Goal: Task Accomplishment & Management: Use online tool/utility

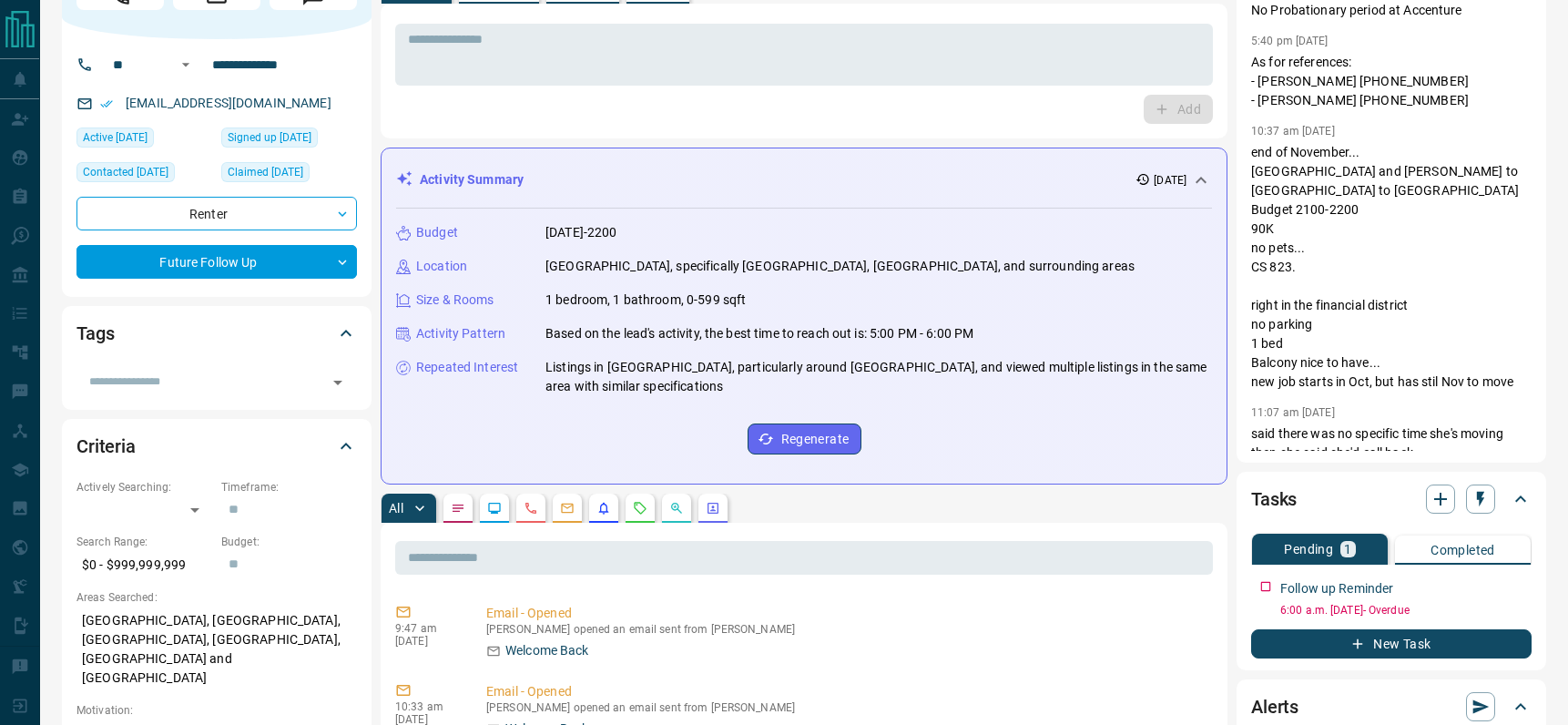
scroll to position [78, 0]
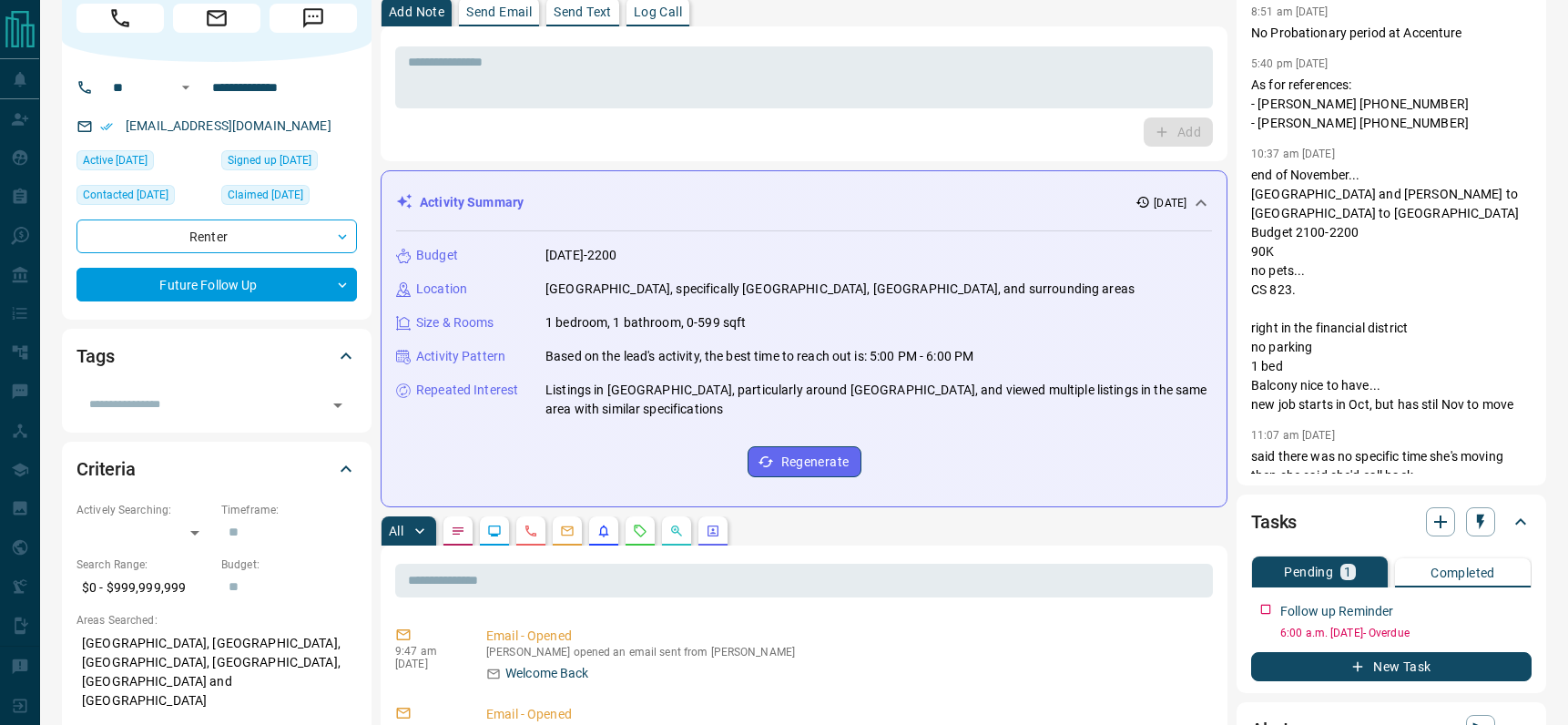
click at [639, 15] on p "Log Call" at bounding box center [657, 12] width 48 height 13
click at [669, 15] on p "Log Call" at bounding box center [657, 12] width 48 height 13
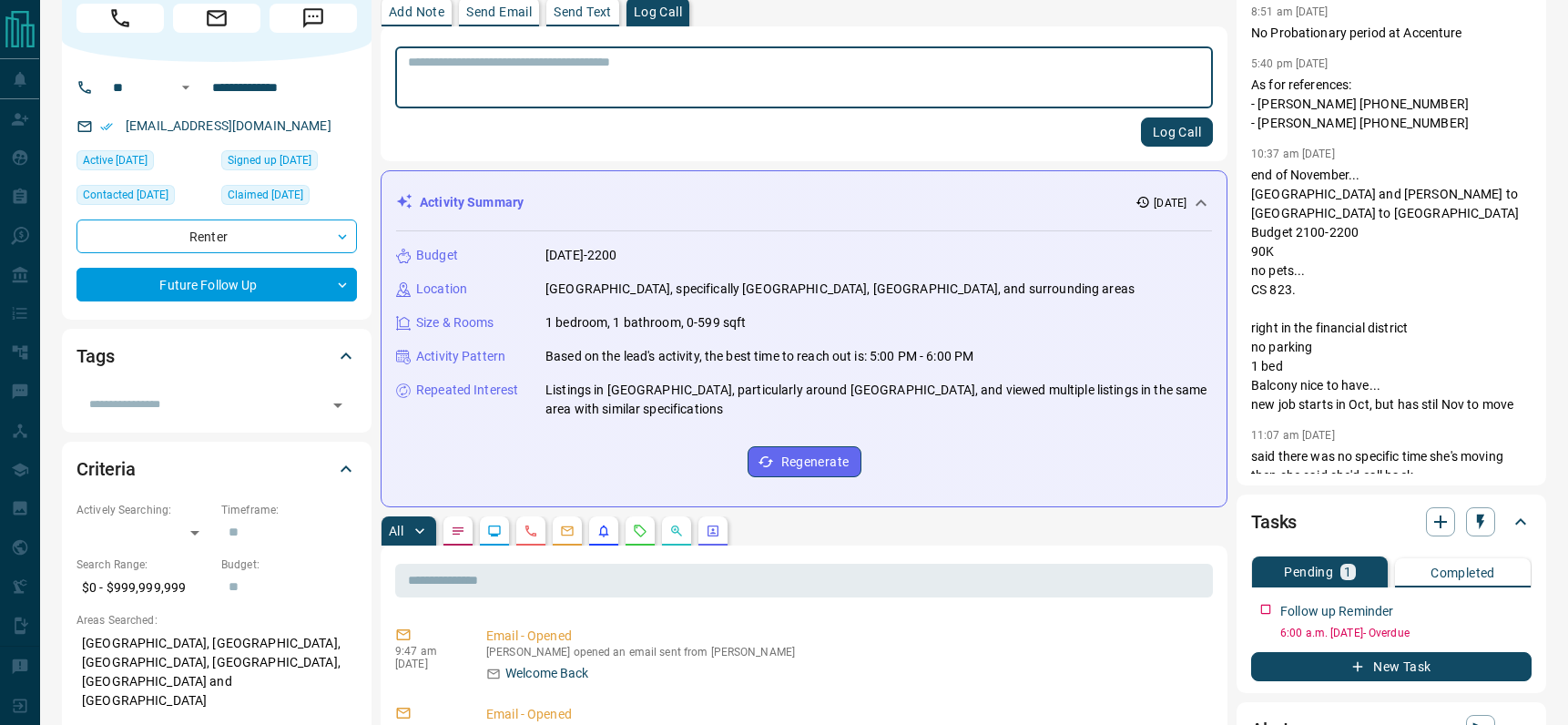
click at [640, 78] on textarea at bounding box center [804, 78] width 792 height 47
type textarea "**********"
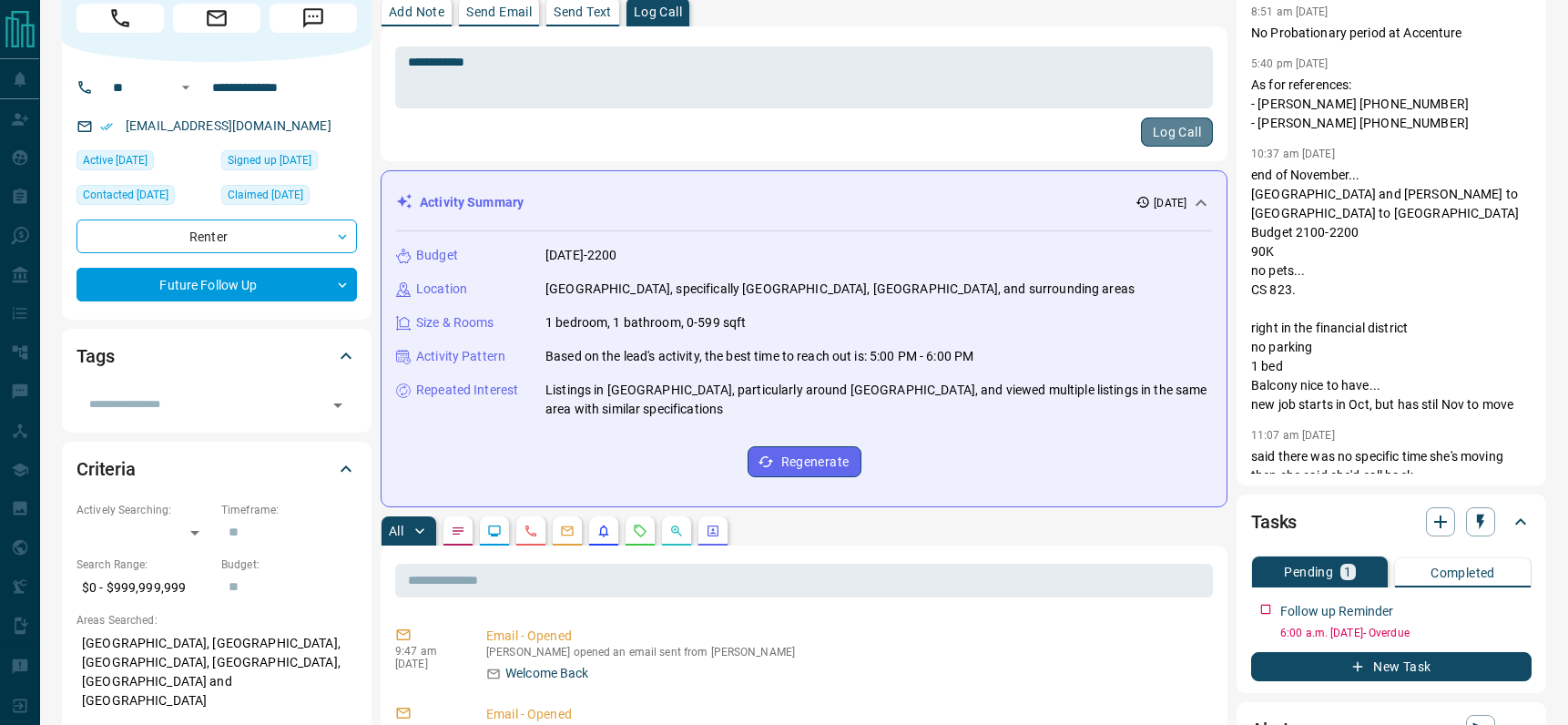
click at [1174, 132] on button "Log Call" at bounding box center [1177, 132] width 72 height 29
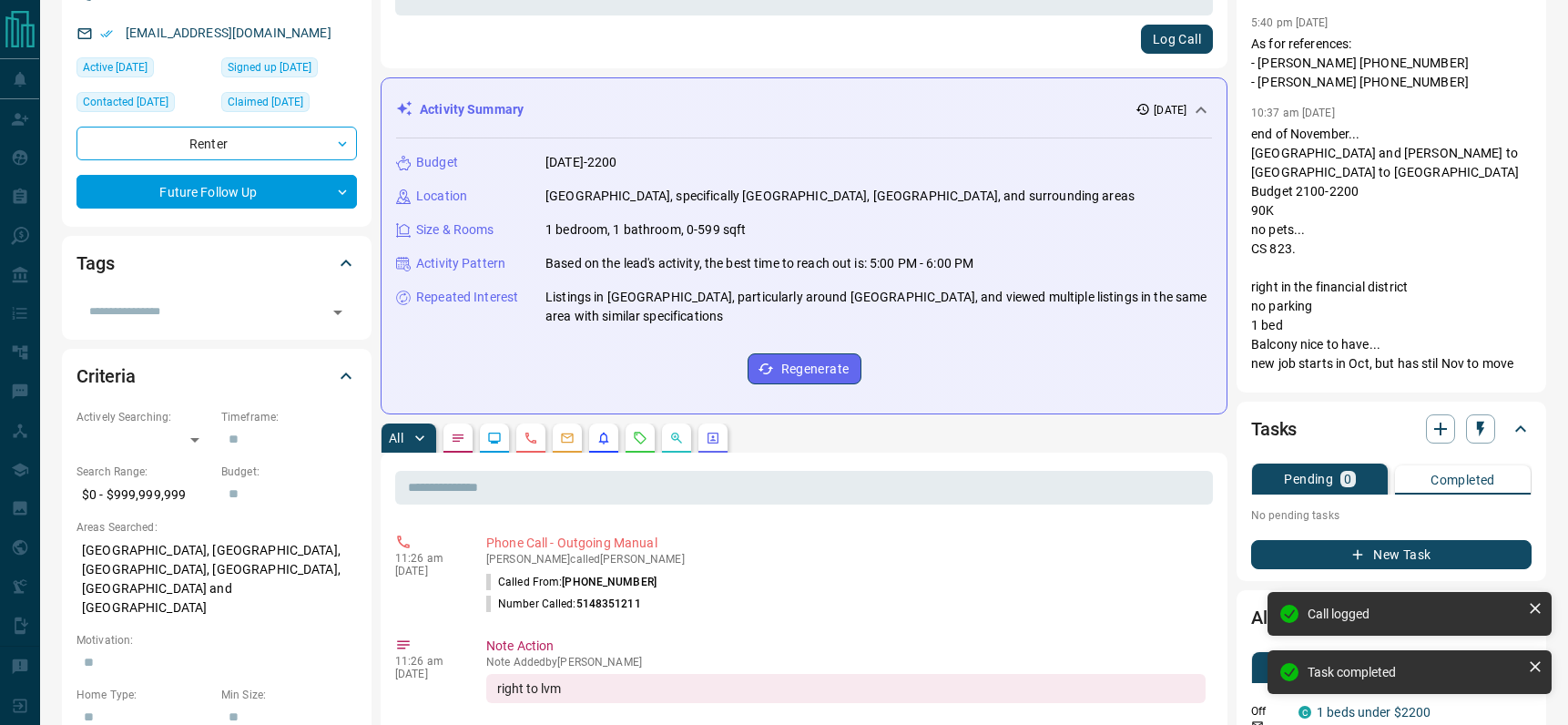
scroll to position [186, 0]
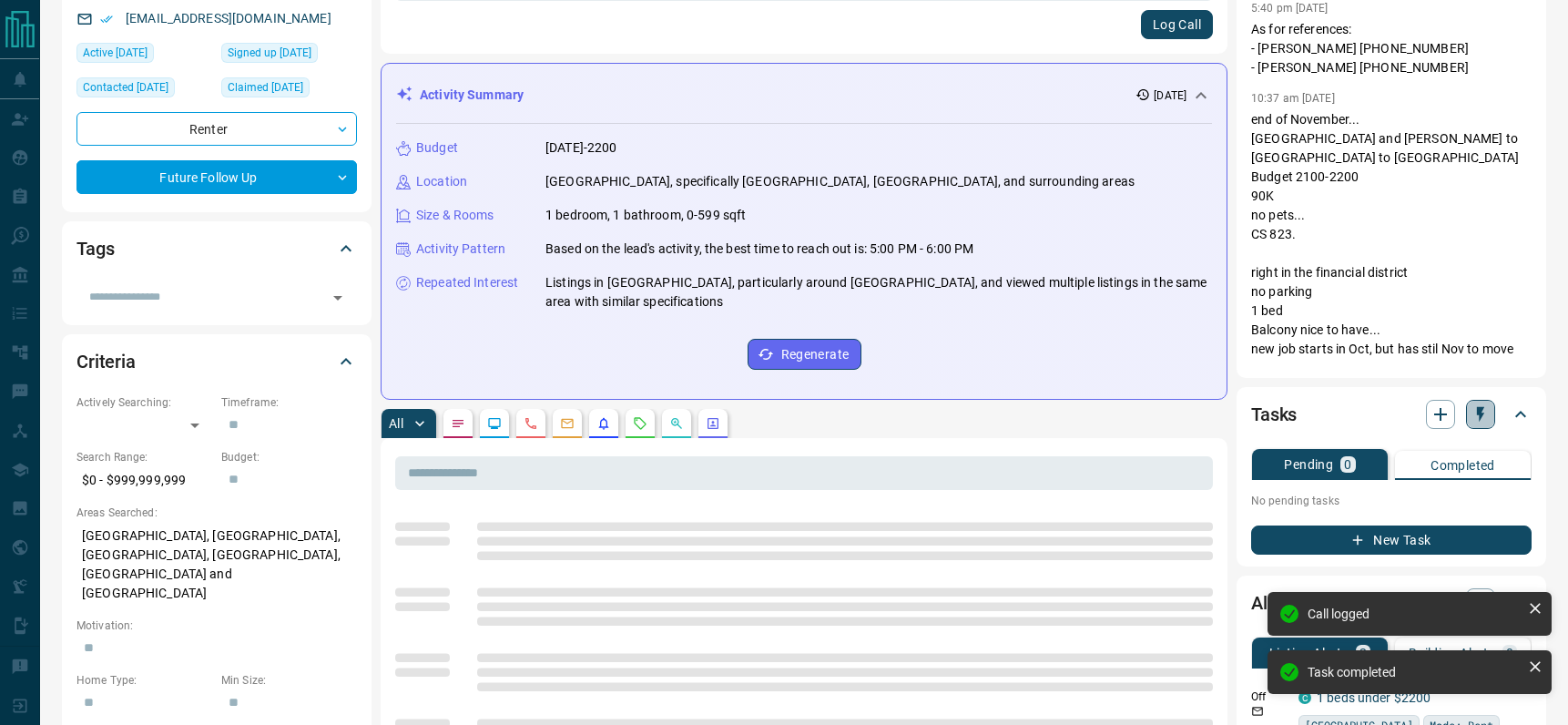
click at [1477, 419] on icon "button" at bounding box center [1480, 415] width 18 height 18
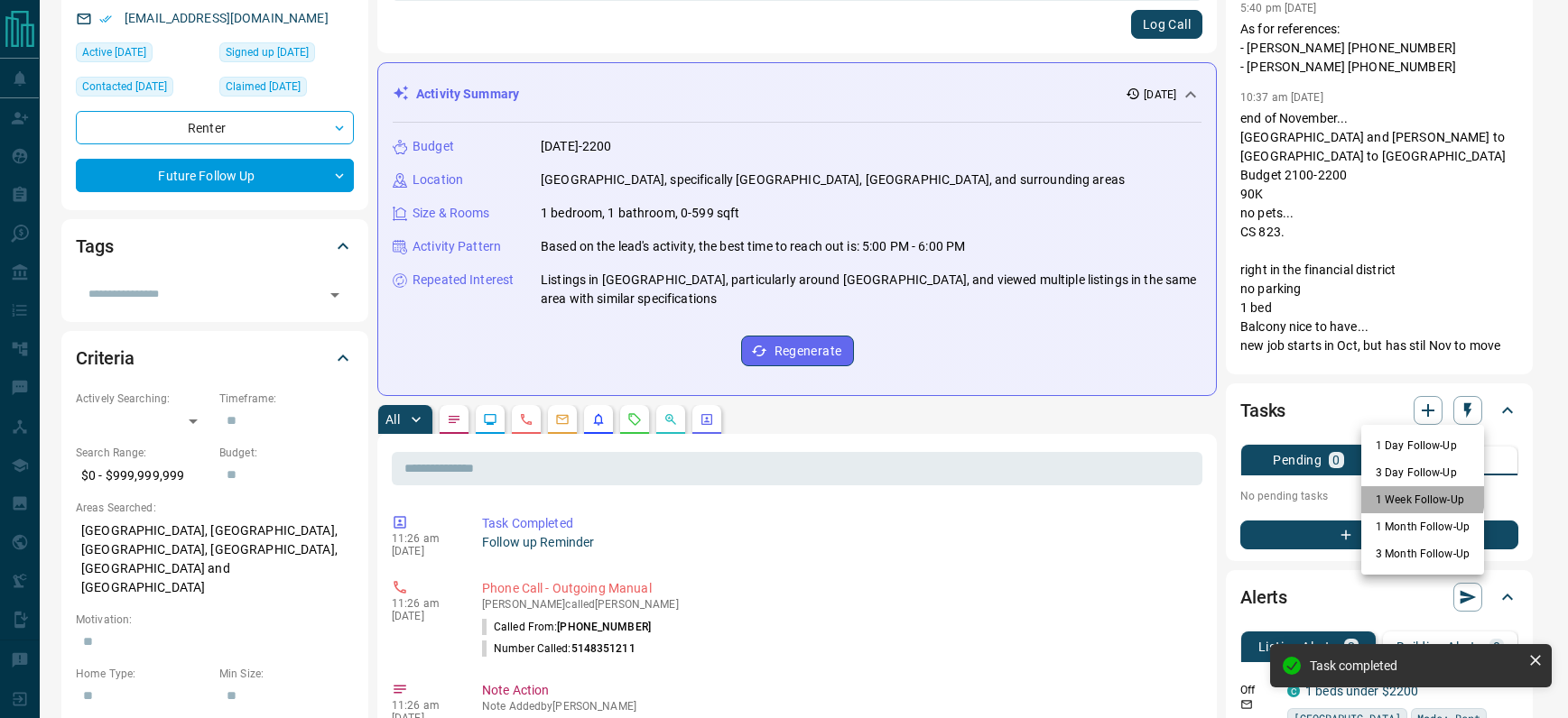
click at [1390, 494] on li "1 Week Follow-Up" at bounding box center [1422, 499] width 123 height 27
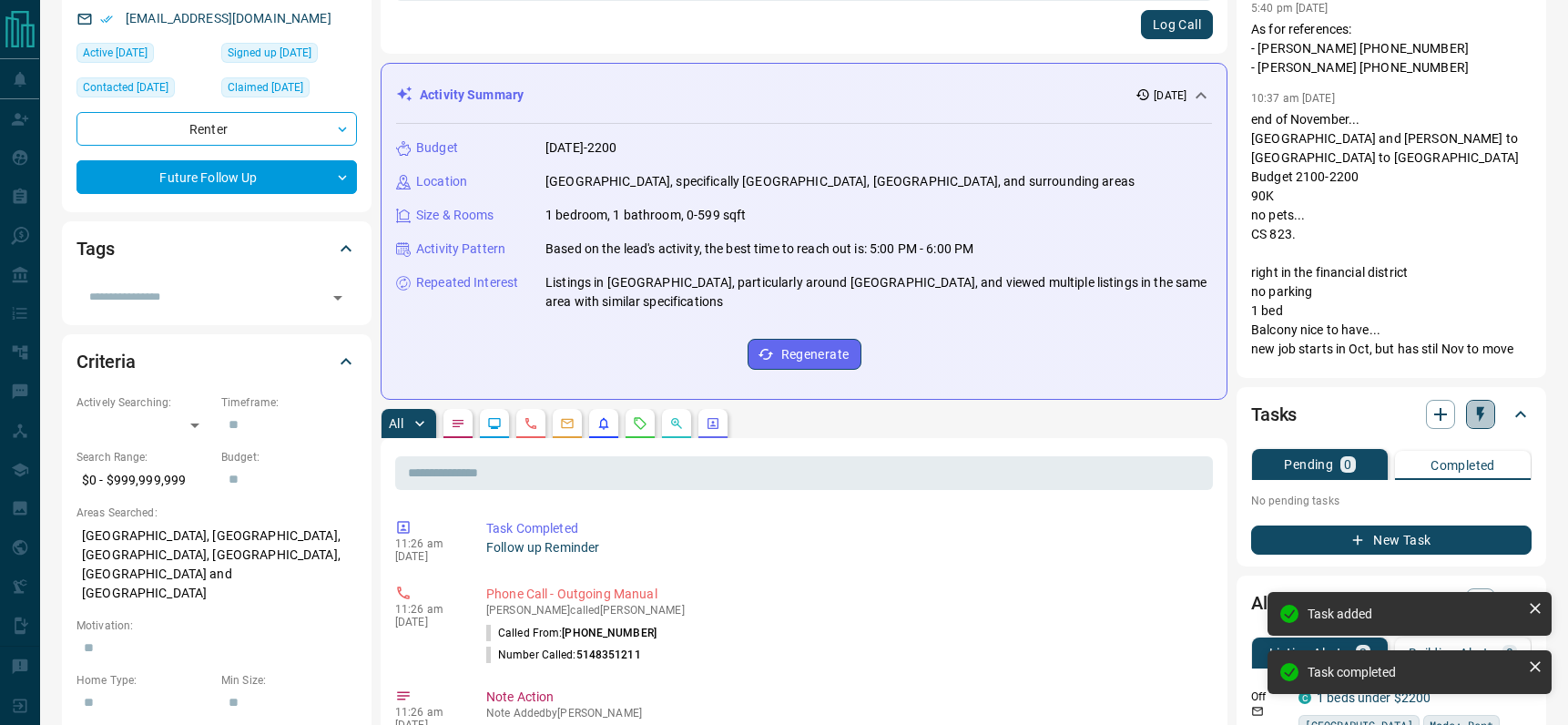
click at [1477, 421] on icon "button" at bounding box center [1480, 415] width 18 height 18
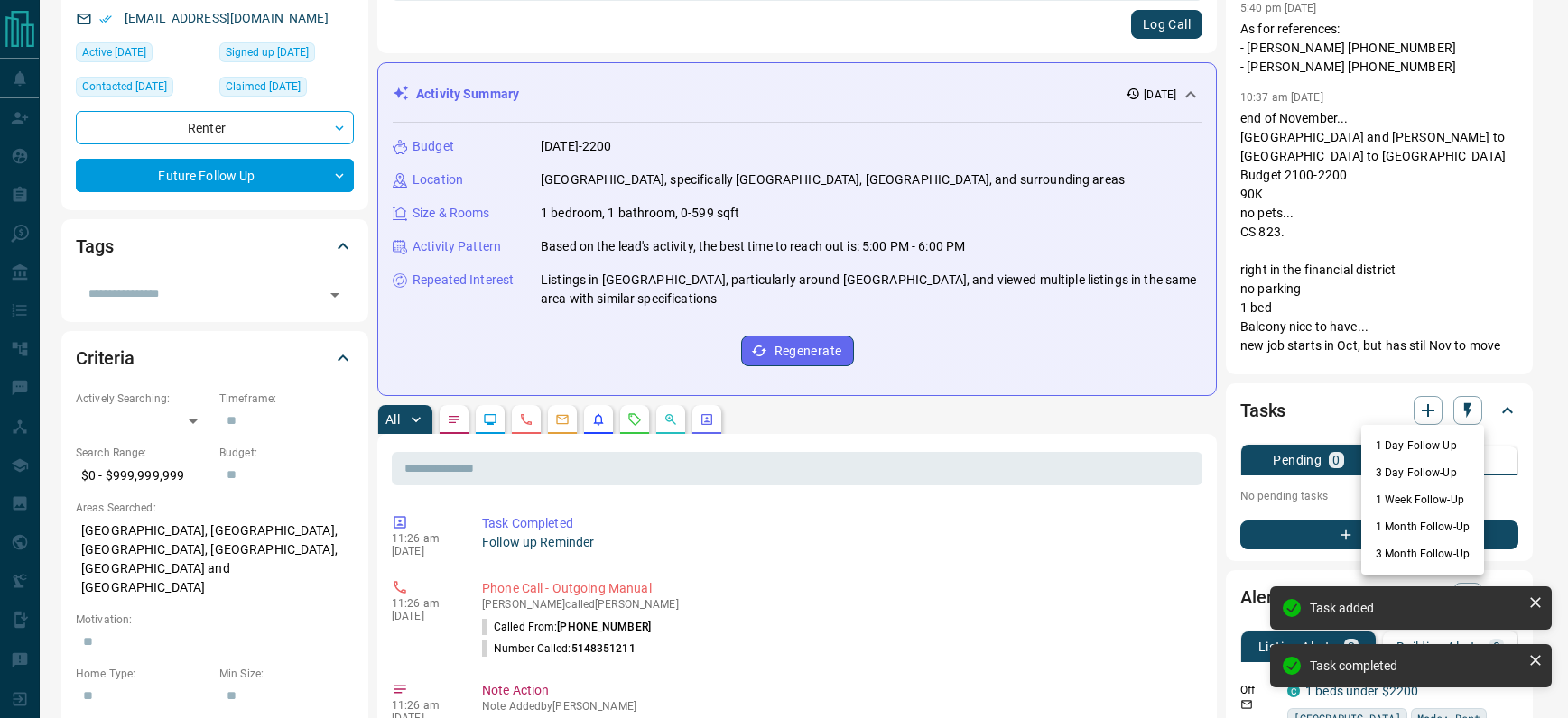
click at [1402, 472] on li "3 Day Follow-Up" at bounding box center [1422, 472] width 123 height 27
